Goal: Task Accomplishment & Management: Use online tool/utility

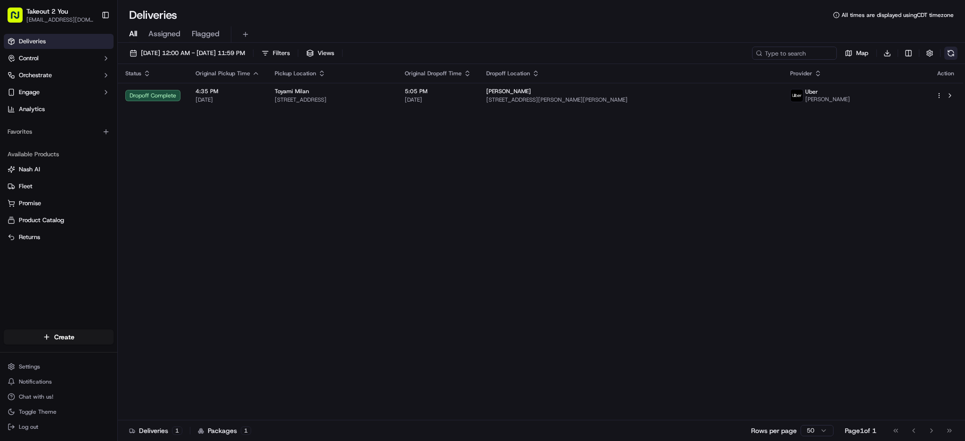
click at [954, 52] on button at bounding box center [950, 53] width 13 height 13
